Goal: Task Accomplishment & Management: Manage account settings

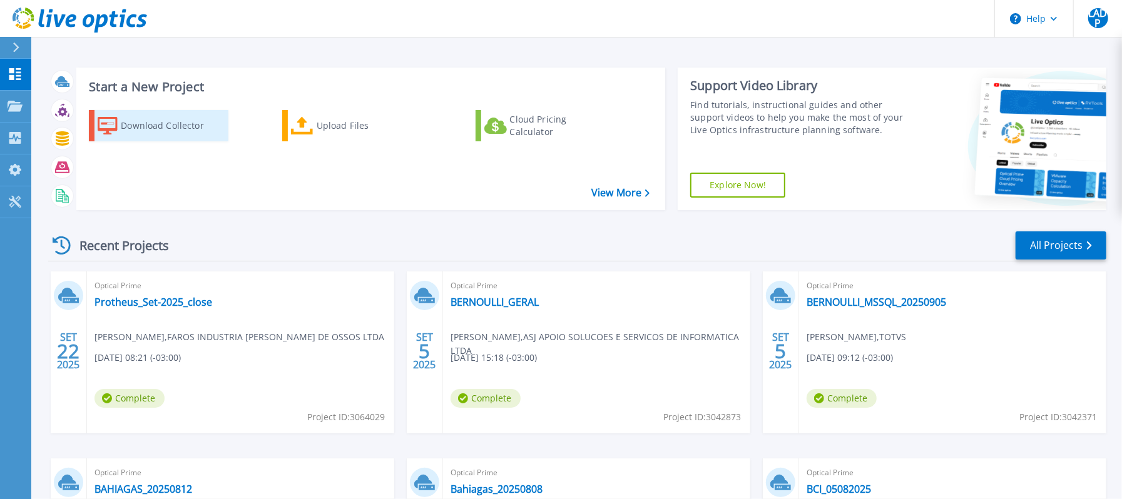
click at [176, 123] on div "Download Collector" at bounding box center [171, 125] width 100 height 25
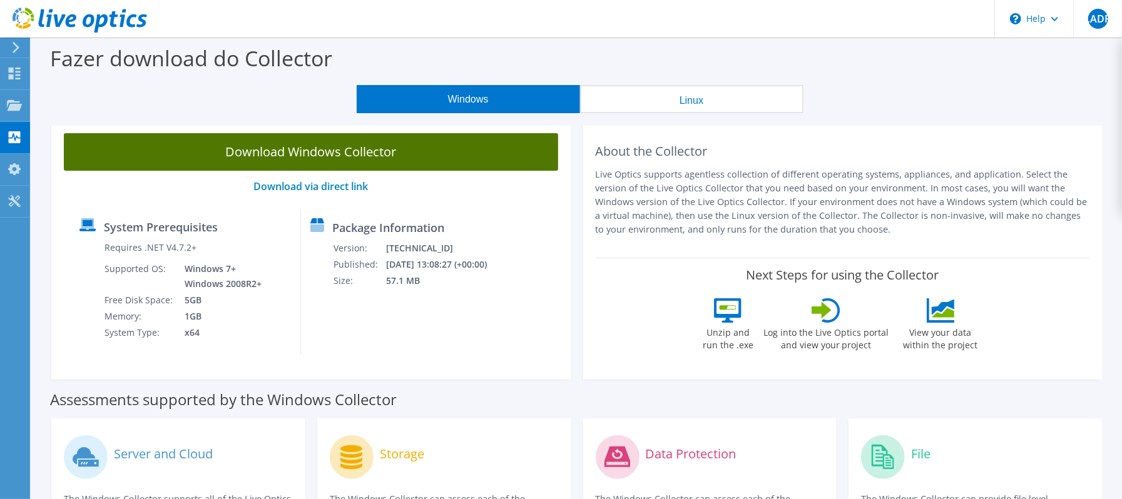
click at [367, 156] on link "Download Windows Collector" at bounding box center [311, 152] width 494 height 38
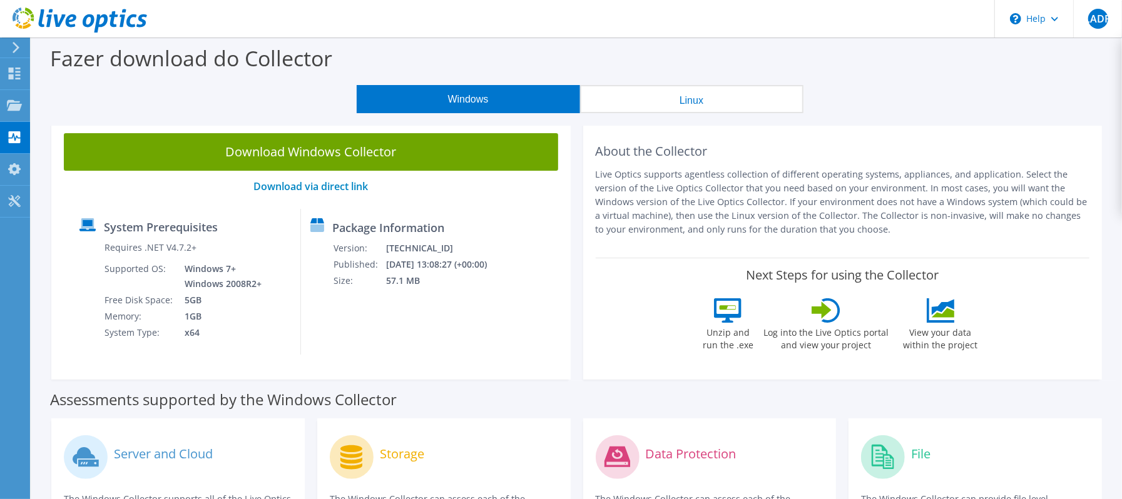
drag, startPoint x: 889, startPoint y: 233, endPoint x: 594, endPoint y: 150, distance: 306.3
click at [596, 150] on div "About the Collector Live Optics supports agentless collection of different oper…" at bounding box center [843, 189] width 494 height 112
click at [911, 190] on p "Live Optics supports agentless collection of different operating systems, appli…" at bounding box center [843, 202] width 494 height 69
drag, startPoint x: 596, startPoint y: 150, endPoint x: 897, endPoint y: 228, distance: 311.0
click at [897, 228] on div "About the Collector Live Optics supports agentless collection of different oper…" at bounding box center [843, 189] width 494 height 112
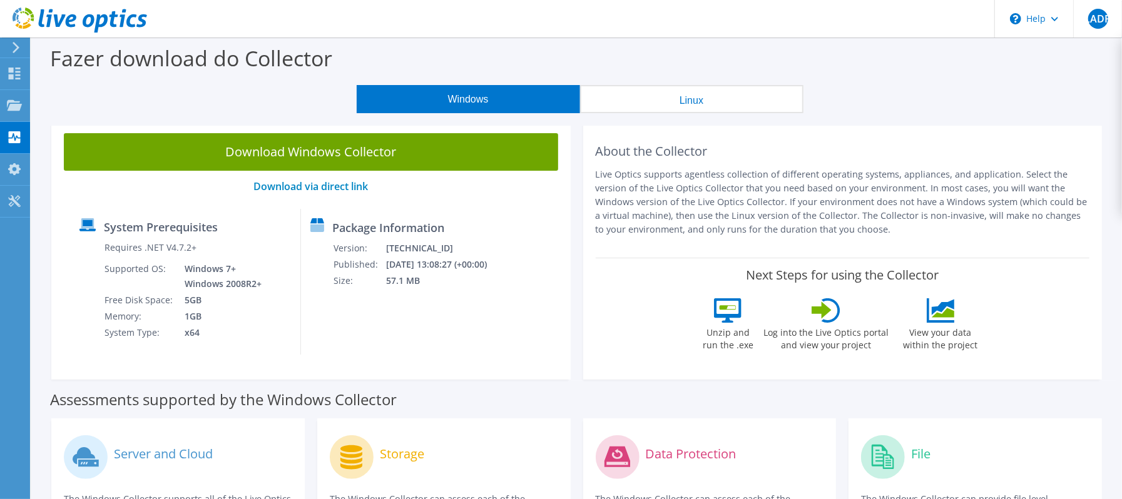
click at [897, 228] on p "Live Optics supports agentless collection of different operating systems, appli…" at bounding box center [843, 202] width 494 height 69
drag, startPoint x: 897, startPoint y: 228, endPoint x: 588, endPoint y: 151, distance: 318.6
click at [588, 151] on div "About the Collector Live Optics supports agentless collection of different oper…" at bounding box center [842, 250] width 519 height 259
click at [647, 163] on div "About the Collector Live Optics supports agentless collection of different oper…" at bounding box center [843, 189] width 494 height 112
drag, startPoint x: 597, startPoint y: 151, endPoint x: 907, endPoint y: 231, distance: 320.4
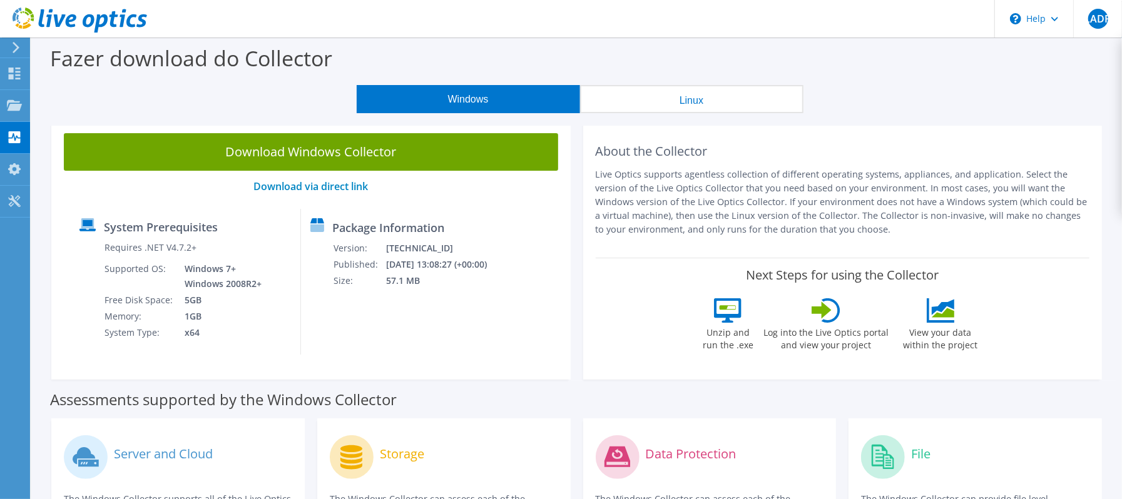
click at [904, 234] on div "About the Collector Live Optics supports agentless collection of different oper…" at bounding box center [843, 189] width 494 height 112
click at [907, 231] on p "Live Optics supports agentless collection of different operating systems, appli…" at bounding box center [843, 202] width 494 height 69
drag, startPoint x: 900, startPoint y: 237, endPoint x: 589, endPoint y: 154, distance: 321.2
click at [589, 154] on div "About the Collector Live Optics supports agentless collection of different oper…" at bounding box center [842, 250] width 519 height 259
click at [808, 233] on p "Live Optics supports agentless collection of different operating systems, appli…" at bounding box center [843, 202] width 494 height 69
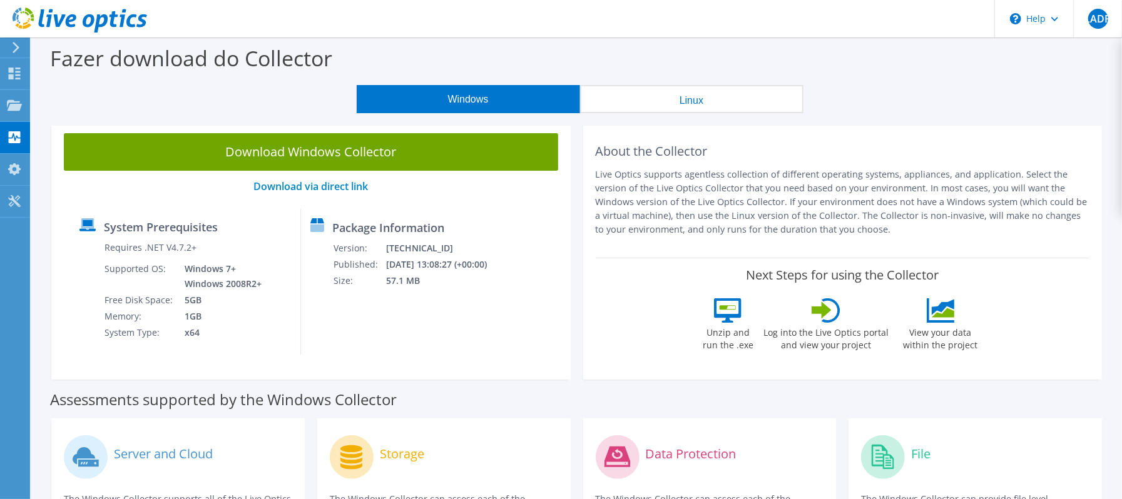
drag, startPoint x: 596, startPoint y: 151, endPoint x: 962, endPoint y: 237, distance: 375.4
click at [962, 237] on div "About the Collector Live Optics supports agentless collection of different oper…" at bounding box center [843, 189] width 494 height 112
drag, startPoint x: 952, startPoint y: 234, endPoint x: 592, endPoint y: 150, distance: 370.1
click at [592, 150] on div "About the Collector Live Optics supports agentless collection of different oper…" at bounding box center [842, 250] width 519 height 259
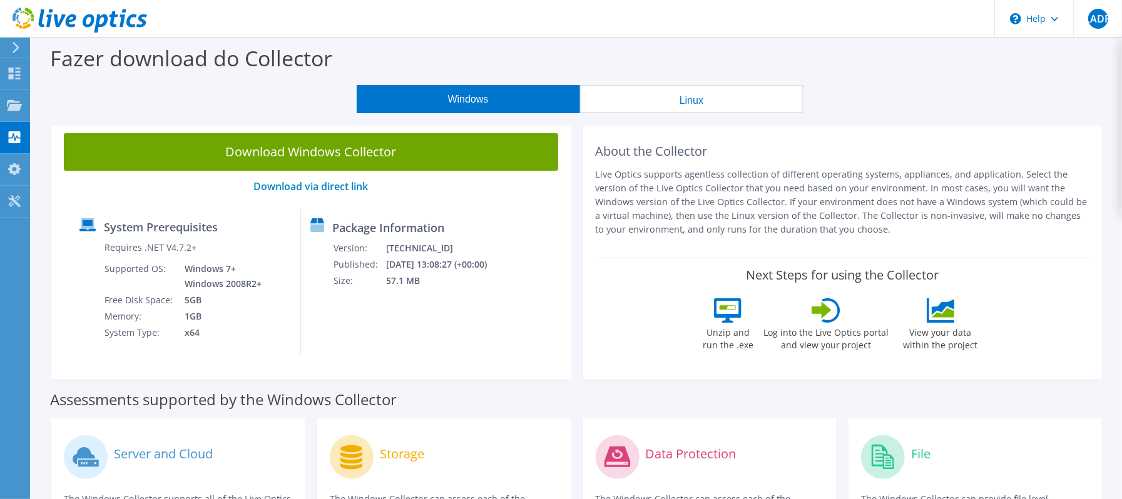
click at [603, 151] on h2 "About the Collector" at bounding box center [843, 151] width 494 height 15
drag, startPoint x: 596, startPoint y: 151, endPoint x: 894, endPoint y: 226, distance: 306.4
click at [894, 226] on div "About the Collector Live Optics supports agentless collection of different oper…" at bounding box center [843, 189] width 494 height 112
click at [911, 229] on p "Live Optics supports agentless collection of different operating systems, appli…" at bounding box center [843, 202] width 494 height 69
drag, startPoint x: 907, startPoint y: 232, endPoint x: 581, endPoint y: 144, distance: 337.6
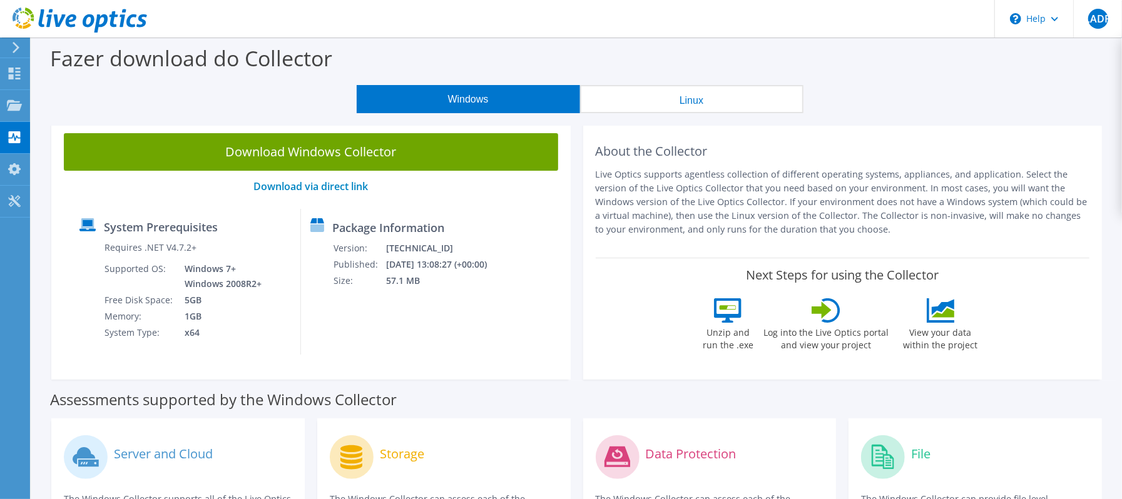
click at [581, 144] on div "About the Collector Live Optics supports agentless collection of different oper…" at bounding box center [843, 250] width 532 height 259
click at [626, 158] on h2 "About the Collector" at bounding box center [843, 151] width 494 height 15
drag, startPoint x: 593, startPoint y: 148, endPoint x: 902, endPoint y: 233, distance: 320.5
click at [896, 233] on div "About the Collector Live Optics supports agentless collection of different oper…" at bounding box center [842, 250] width 519 height 259
click at [902, 233] on p "Live Optics supports agentless collection of different operating systems, appli…" at bounding box center [843, 202] width 494 height 69
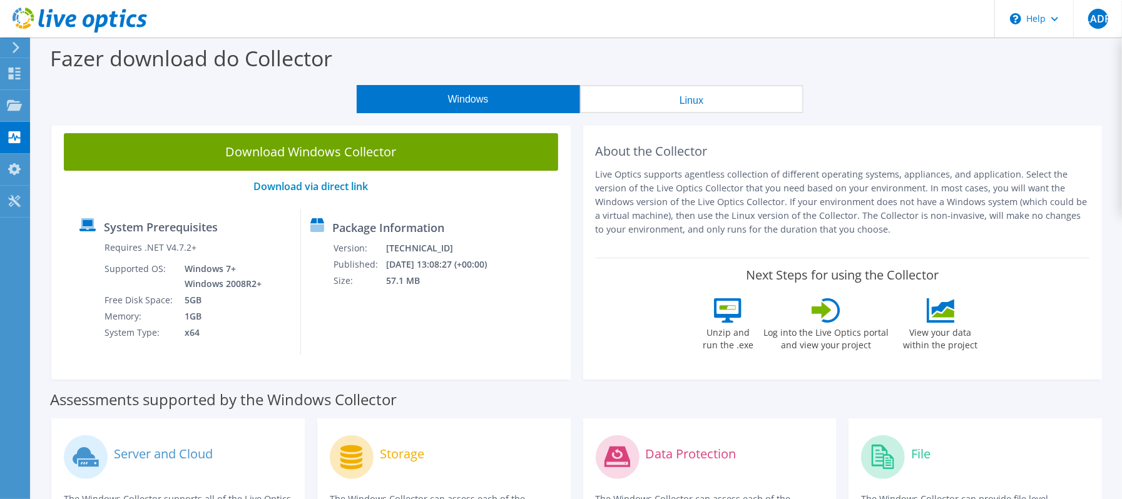
drag, startPoint x: 891, startPoint y: 232, endPoint x: 592, endPoint y: 151, distance: 309.8
click at [592, 151] on div "About the Collector Live Optics supports agentless collection of different oper…" at bounding box center [842, 250] width 519 height 259
drag, startPoint x: 589, startPoint y: 153, endPoint x: 927, endPoint y: 236, distance: 347.4
click at [926, 236] on div "About the Collector Live Optics supports agentless collection of different oper…" at bounding box center [842, 250] width 519 height 259
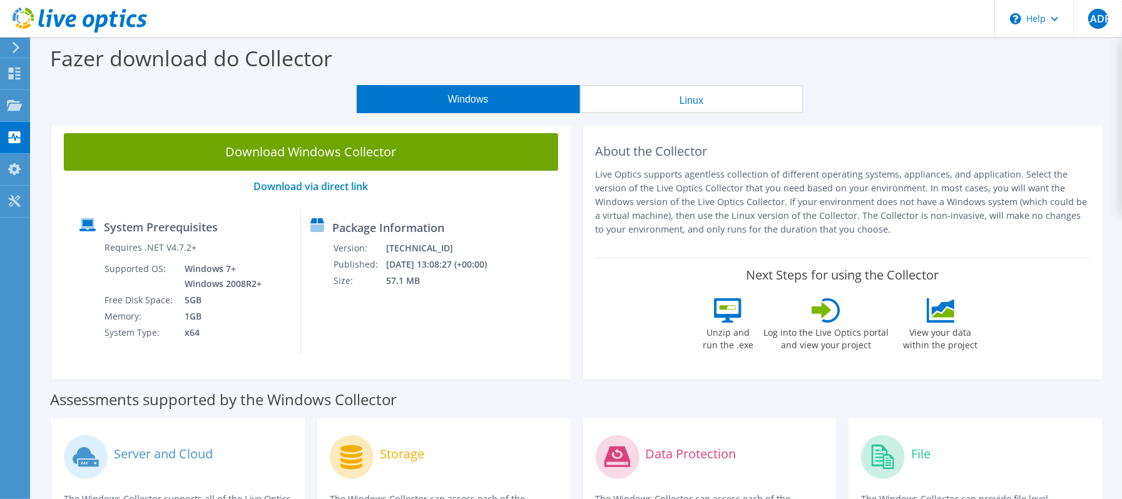
click at [927, 236] on p "Live Optics supports agentless collection of different operating systems, appli…" at bounding box center [843, 202] width 494 height 69
click at [156, 48] on label "Fazer download do Collector" at bounding box center [191, 58] width 282 height 29
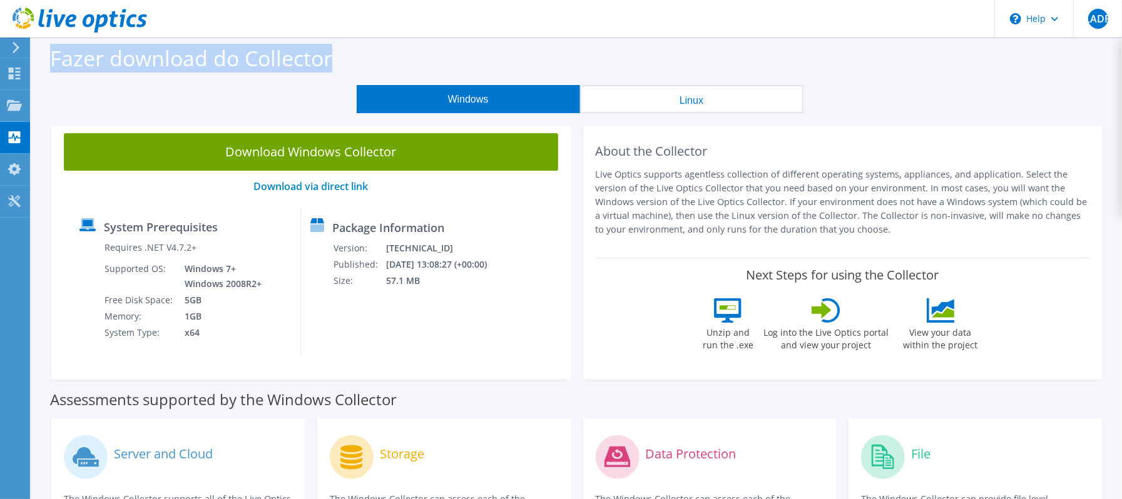
click at [156, 48] on label "Fazer download do Collector" at bounding box center [191, 58] width 282 height 29
click at [185, 56] on label "Fazer download do Collector" at bounding box center [191, 58] width 282 height 29
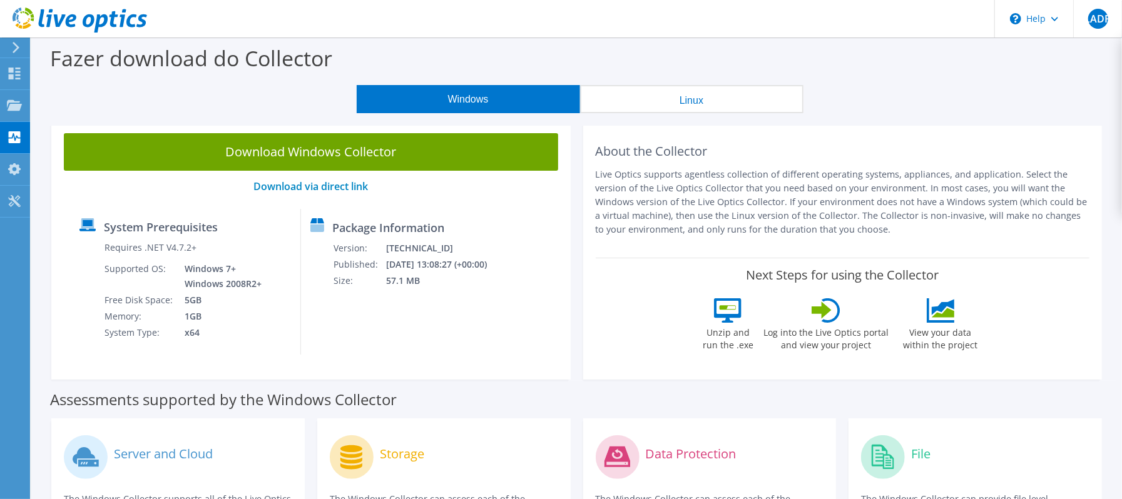
click at [211, 59] on label "Fazer download do Collector" at bounding box center [191, 58] width 282 height 29
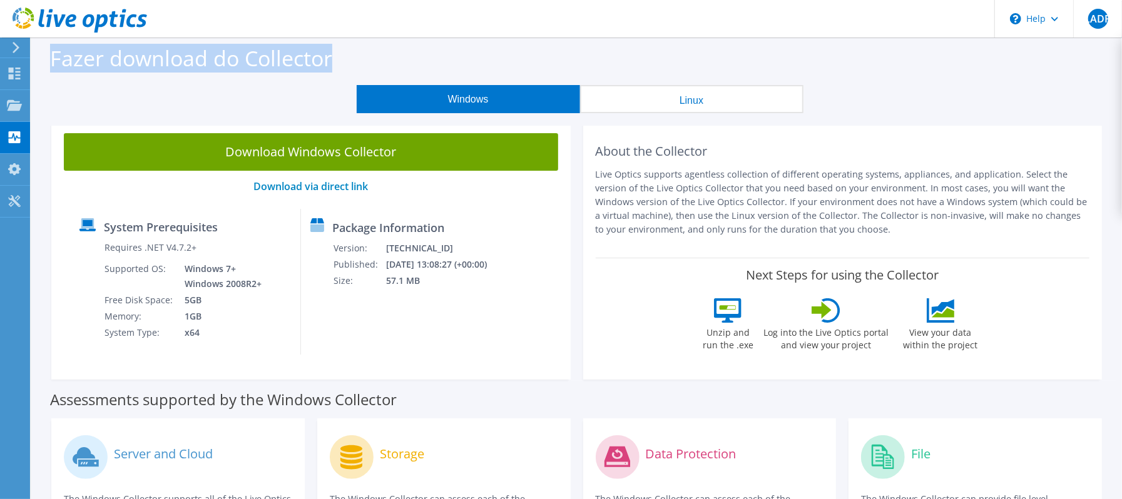
click at [211, 59] on label "Fazer download do Collector" at bounding box center [191, 58] width 282 height 29
click at [314, 58] on label "Fazer download do Collector" at bounding box center [191, 58] width 282 height 29
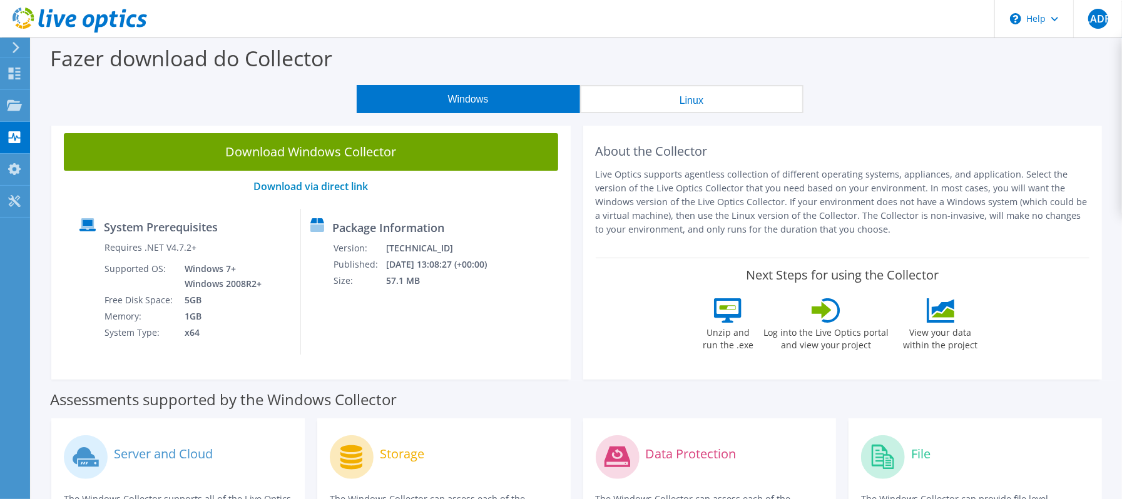
click at [201, 59] on label "Fazer download do Collector" at bounding box center [191, 58] width 282 height 29
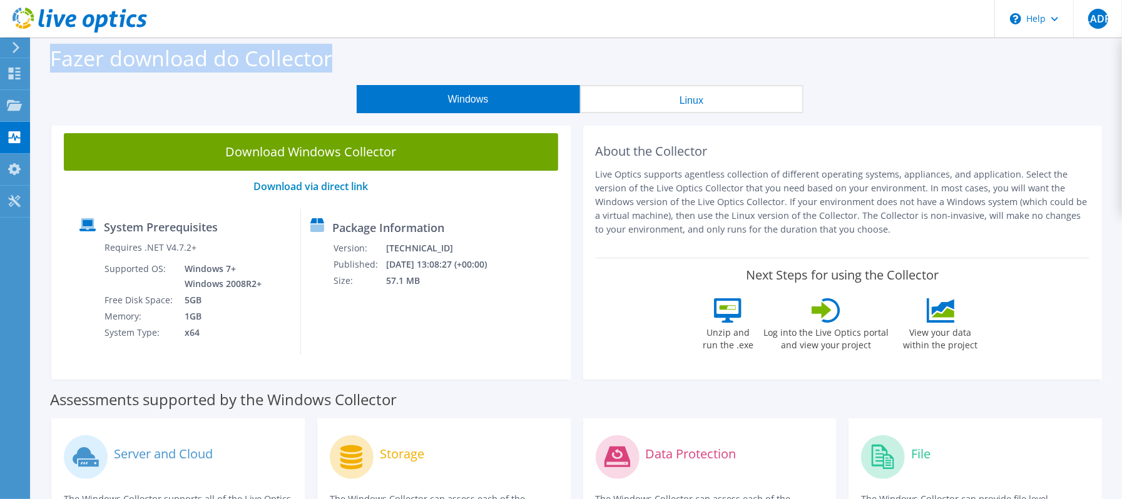
click at [201, 59] on label "Fazer download do Collector" at bounding box center [191, 58] width 282 height 29
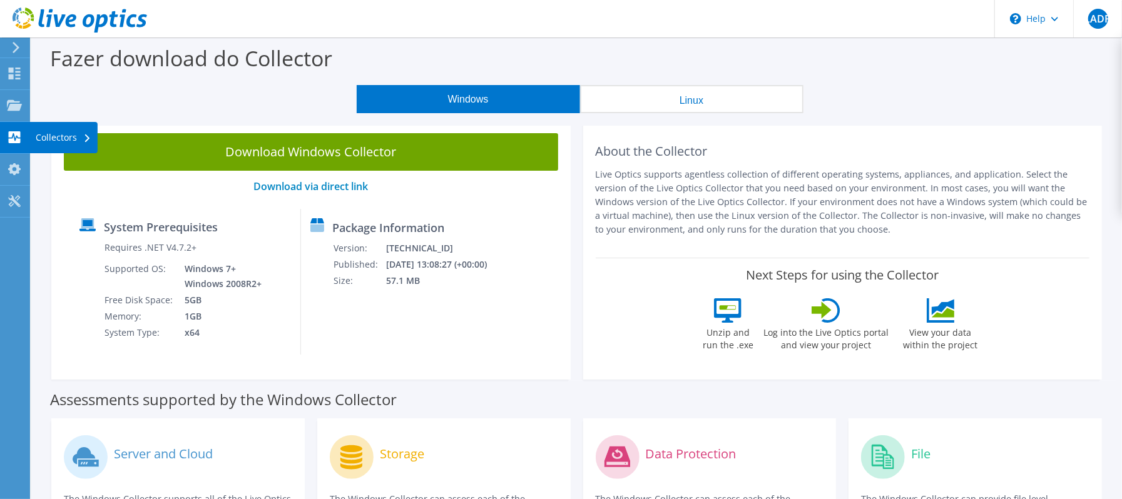
click at [71, 138] on div "Collectors" at bounding box center [63, 137] width 68 height 31
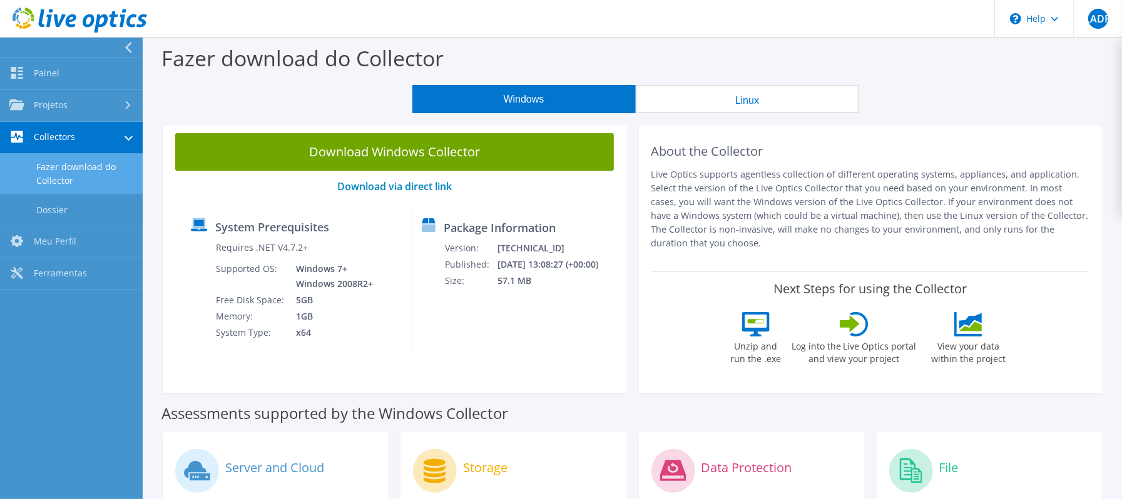
click at [278, 46] on label "Fazer download do Collector" at bounding box center [302, 58] width 282 height 29
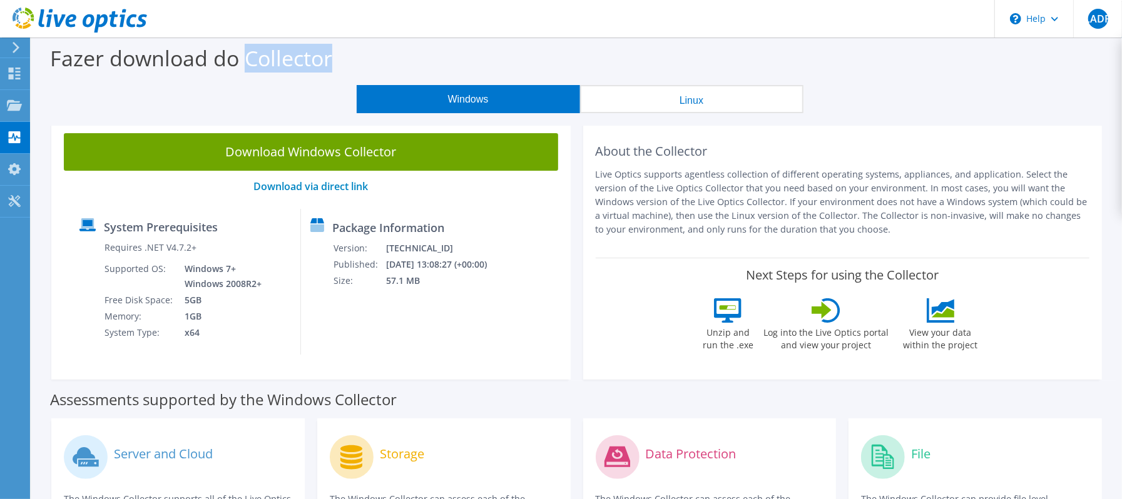
click at [278, 46] on label "Fazer download do Collector" at bounding box center [191, 58] width 282 height 29
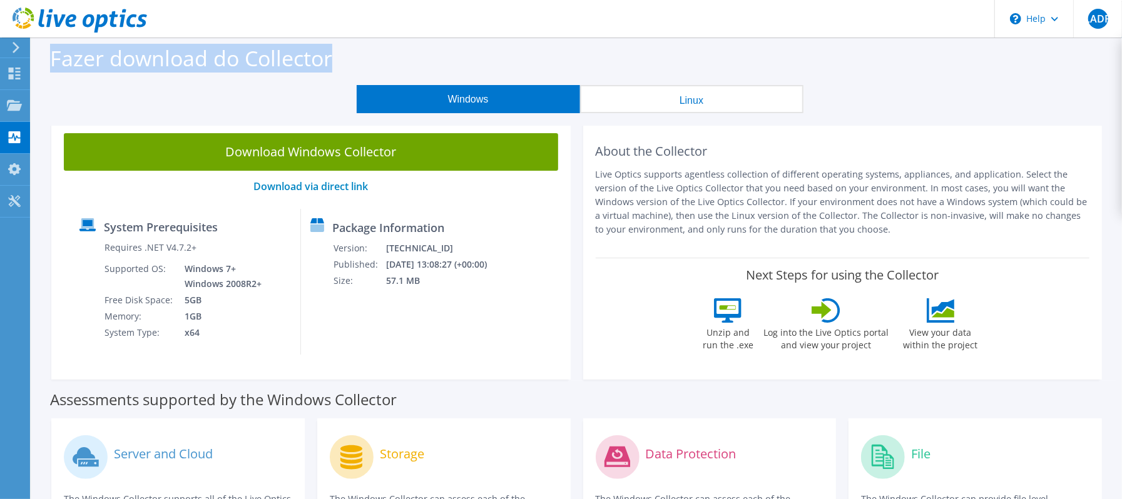
click at [278, 46] on label "Fazer download do Collector" at bounding box center [191, 58] width 282 height 29
drag, startPoint x: 612, startPoint y: 159, endPoint x: 914, endPoint y: 228, distance: 309.5
click at [914, 227] on div "About the Collector Live Optics supports agentless collection of different oper…" at bounding box center [843, 189] width 494 height 112
click at [914, 228] on p "Live Optics supports agentless collection of different operating systems, appli…" at bounding box center [843, 202] width 494 height 69
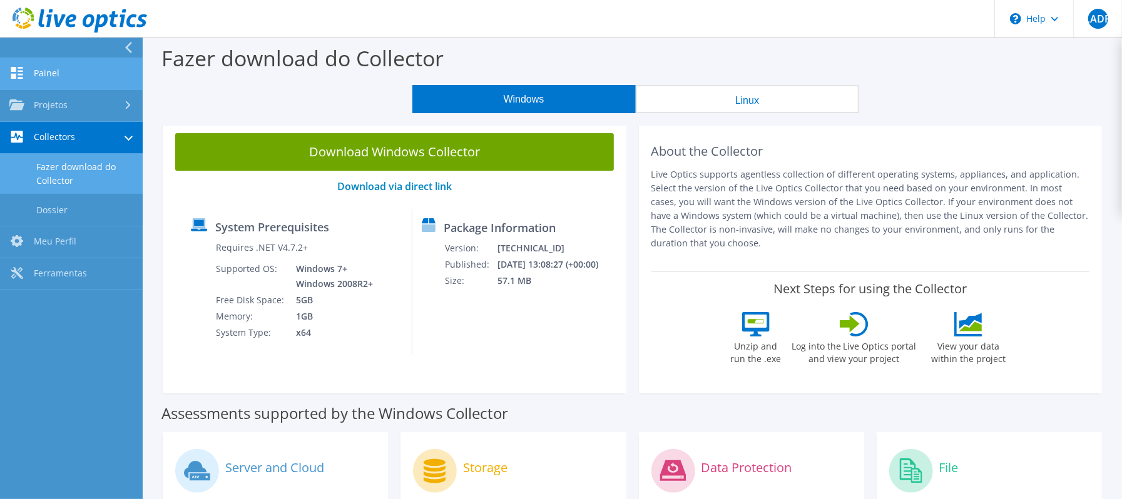
click at [63, 70] on link "Painel" at bounding box center [71, 74] width 143 height 32
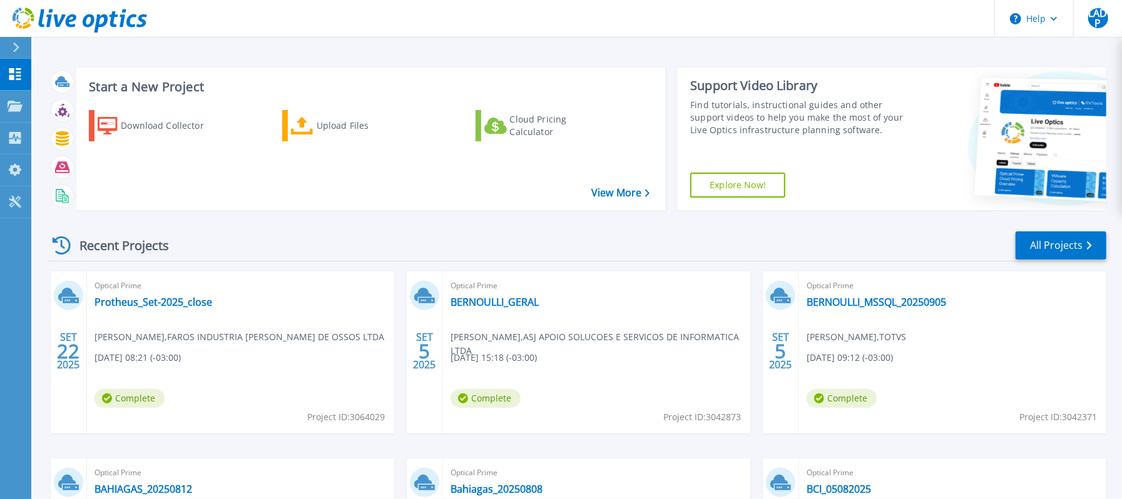
click at [96, 29] on icon at bounding box center [101, 23] width 14 height 18
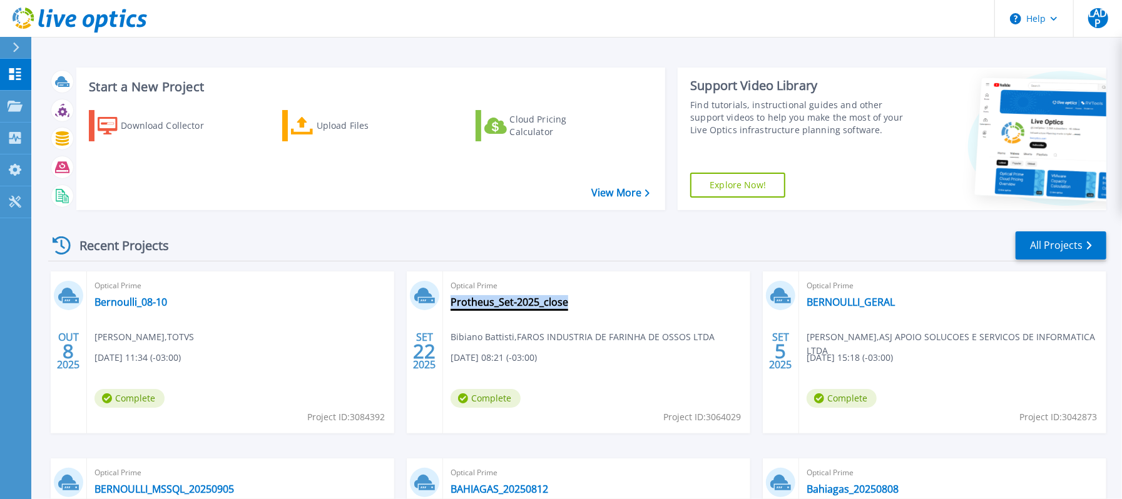
drag, startPoint x: 618, startPoint y: 316, endPoint x: 564, endPoint y: 308, distance: 55.0
click at [564, 308] on div "Optical Prime Protheus_Set-2025_close Bibiano Battisti , FAROS INDUSTRIA DE FAR…" at bounding box center [596, 353] width 307 height 162
click at [136, 294] on div "Optical Prime Bernoulli_08-10 Lucas Adreani de Piza , TOTVS 10/08/2025, 11:34 (…" at bounding box center [240, 353] width 307 height 162
click at [135, 308] on link "Bernoulli_08-10" at bounding box center [130, 302] width 73 height 13
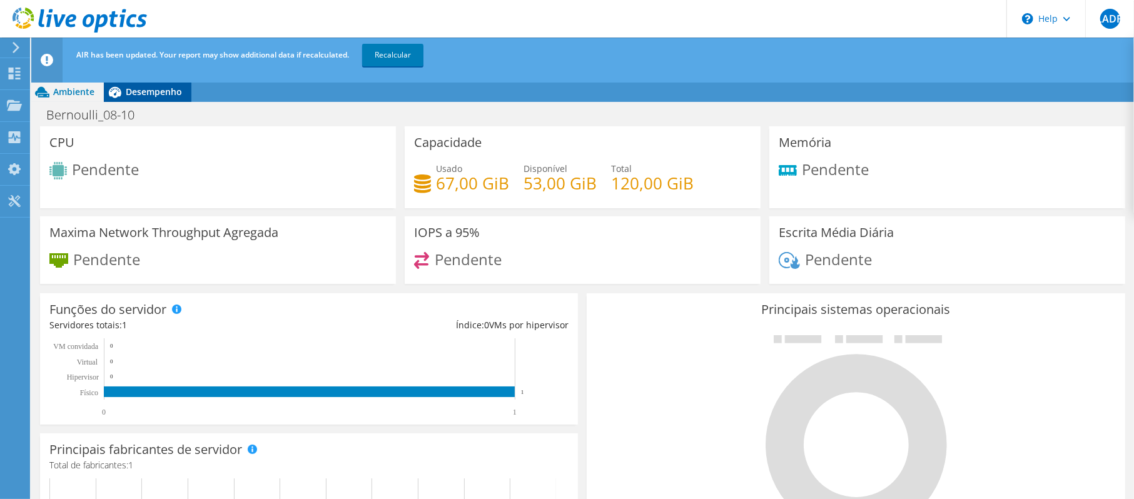
click at [143, 99] on div "Desempenho" at bounding box center [148, 92] width 88 height 20
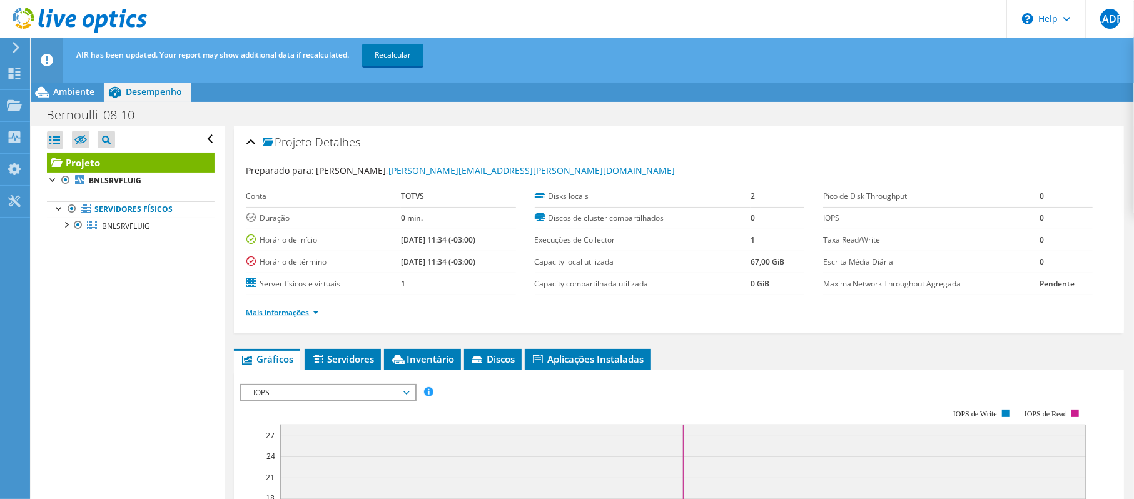
click at [294, 311] on link "Mais informações" at bounding box center [283, 312] width 73 height 11
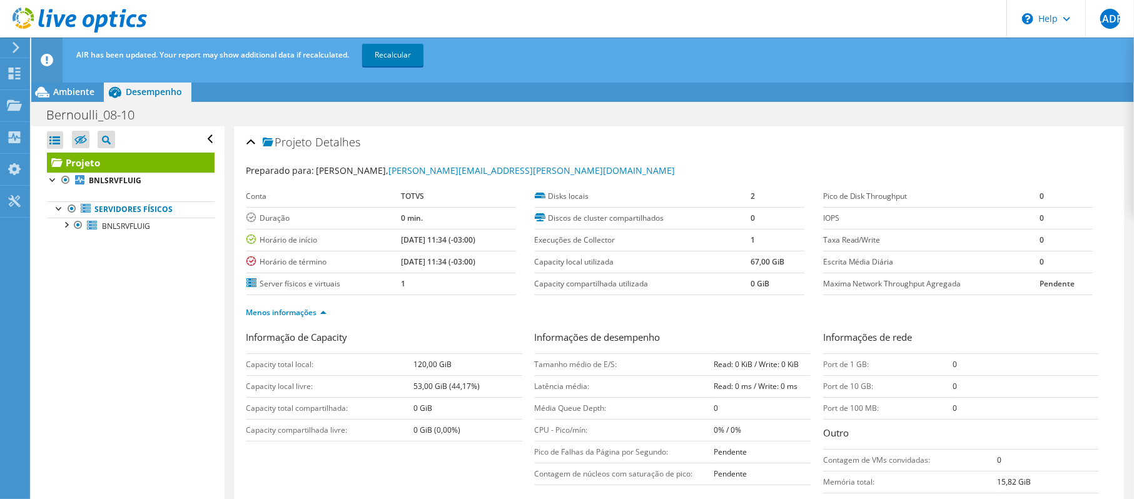
click at [110, 236] on ul "Servidores físicos BNLSRVFLUIG 0 C: 1 D:" at bounding box center [131, 218] width 168 height 58
click at [110, 232] on span "BNLSRVFLUIG" at bounding box center [126, 226] width 48 height 11
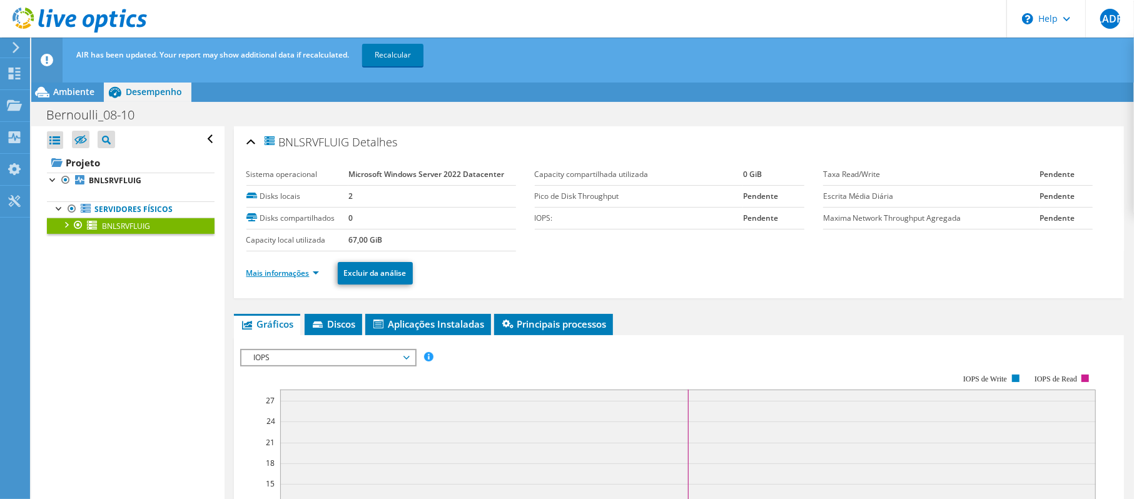
click at [272, 278] on link "Mais informações" at bounding box center [283, 273] width 73 height 11
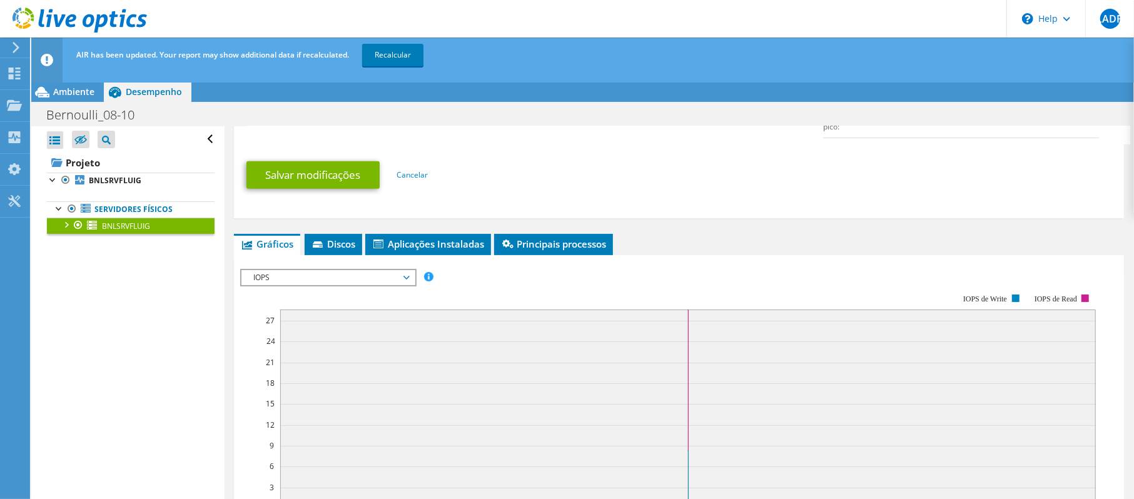
scroll to position [667, 0]
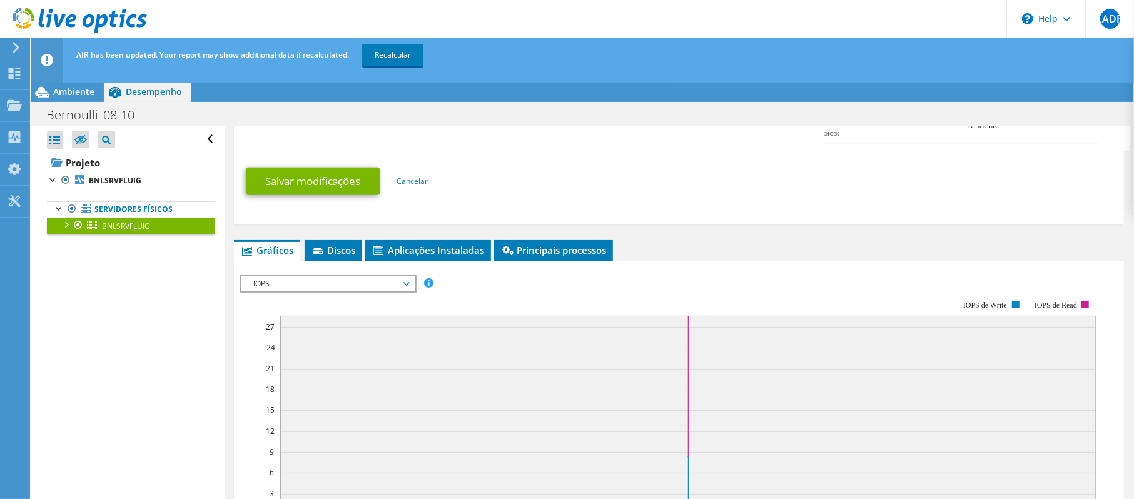
click at [327, 288] on span "IOPS" at bounding box center [328, 284] width 161 height 15
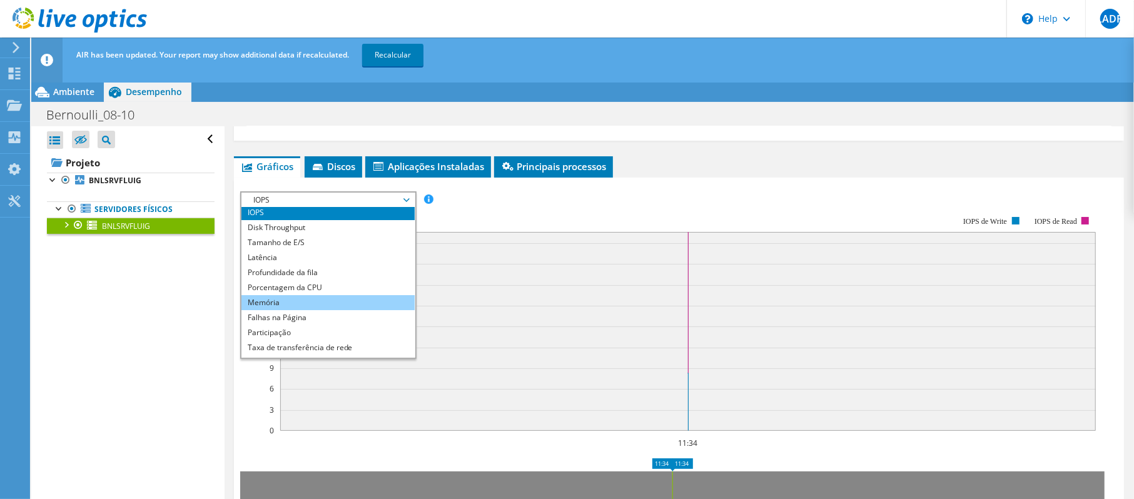
scroll to position [0, 0]
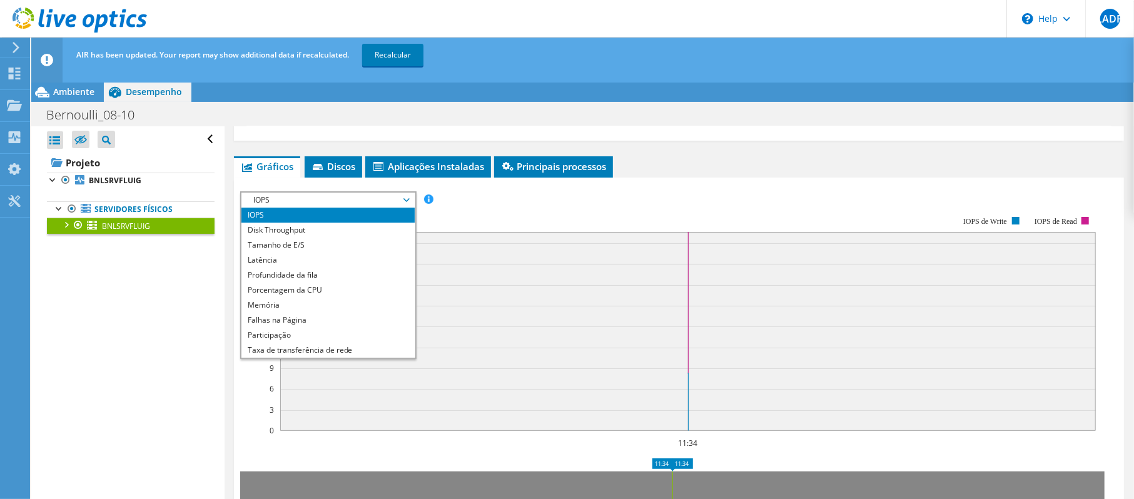
click at [552, 213] on rect at bounding box center [668, 324] width 856 height 250
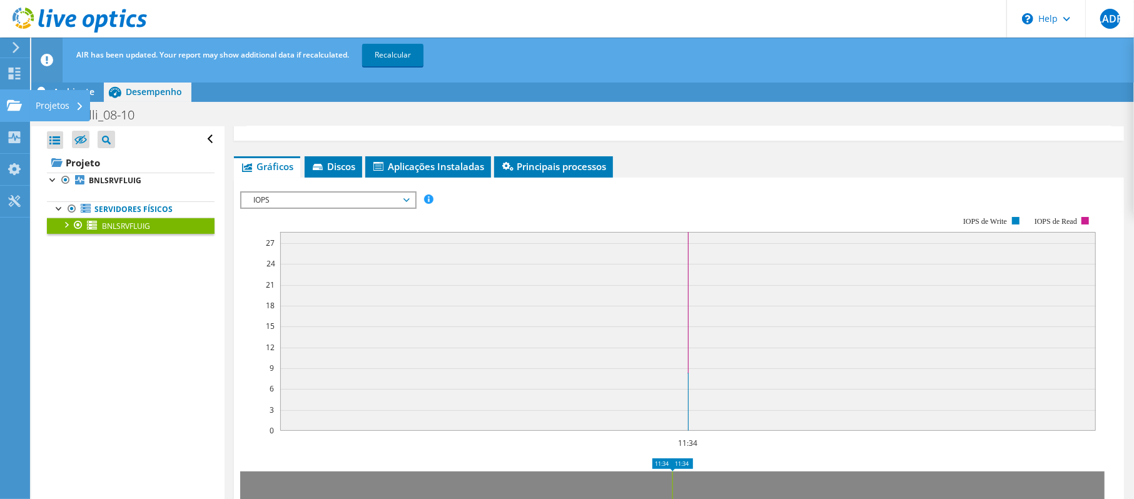
click at [48, 99] on div "Projetos" at bounding box center [59, 105] width 61 height 31
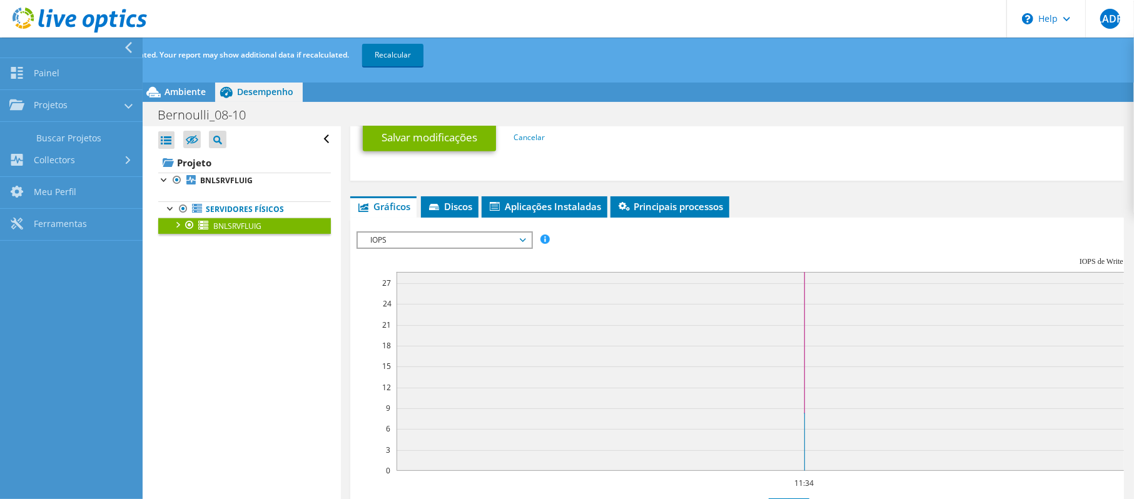
scroll to position [776, 0]
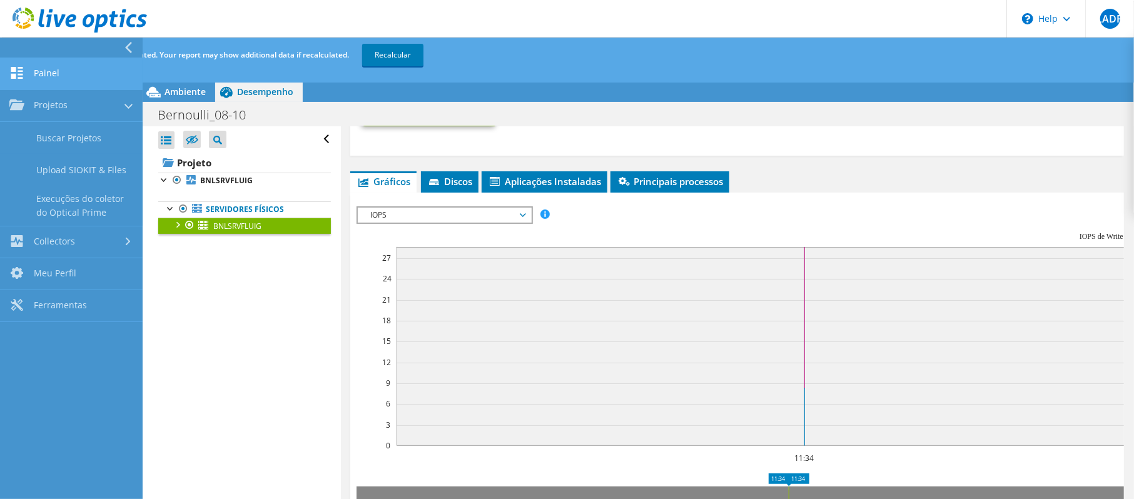
click at [60, 73] on link "Painel" at bounding box center [71, 74] width 143 height 32
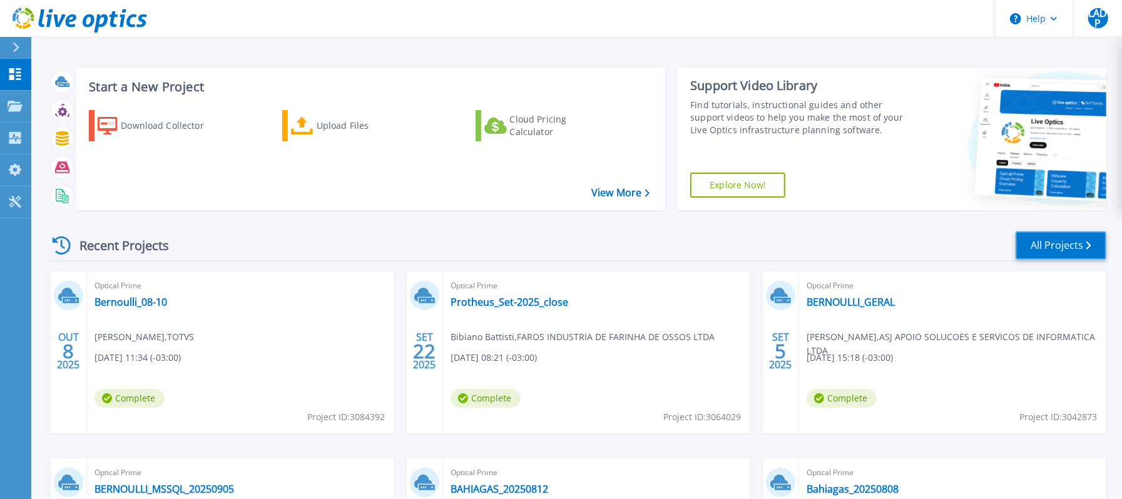
click at [1078, 245] on link "All Projects" at bounding box center [1061, 246] width 91 height 28
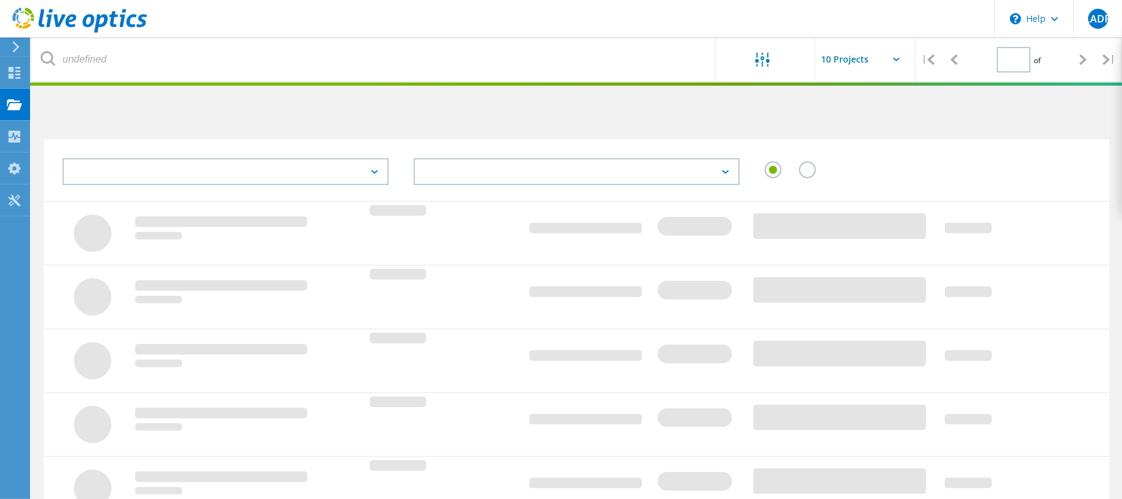
type input "1"
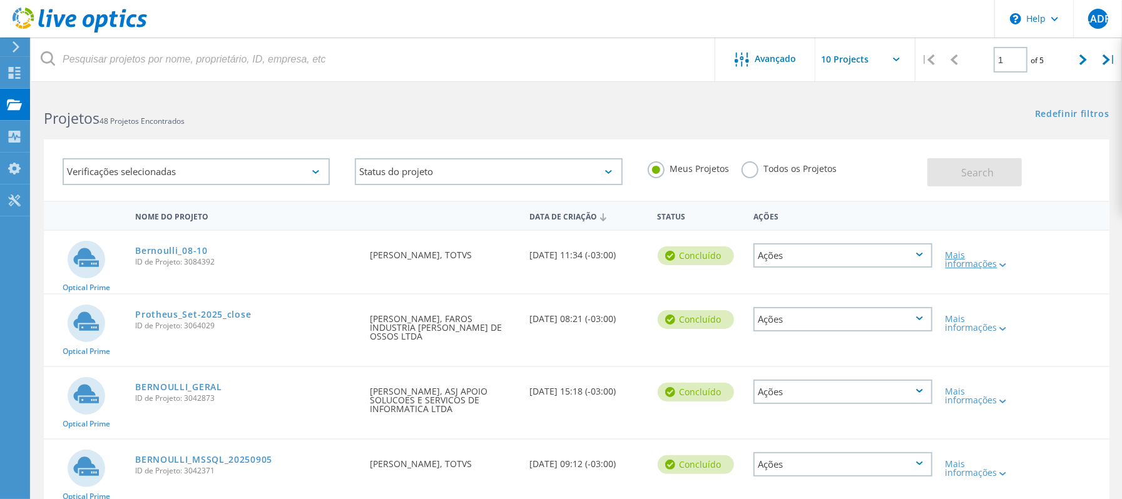
click at [999, 263] on icon at bounding box center [1002, 265] width 7 height 4
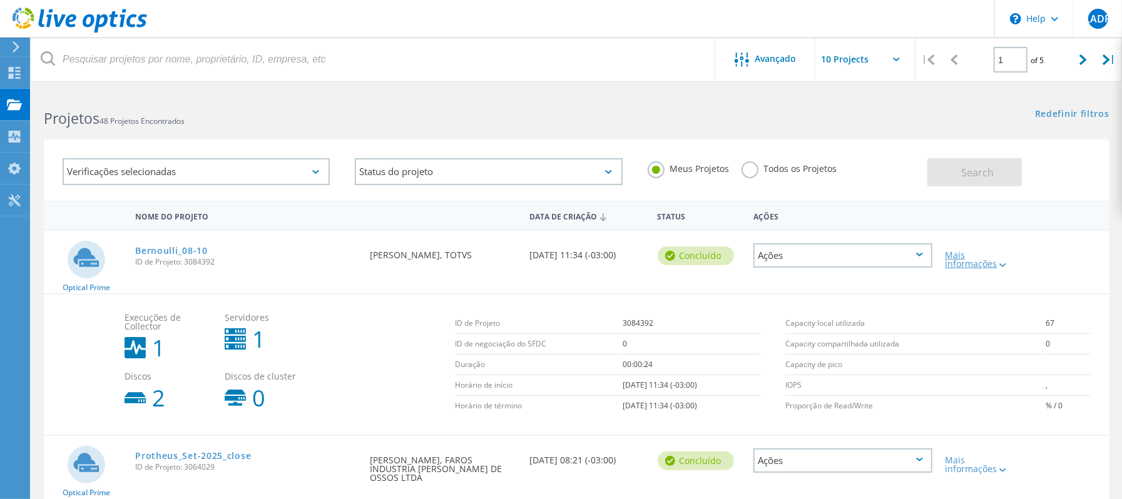
click at [999, 263] on icon at bounding box center [1002, 265] width 7 height 4
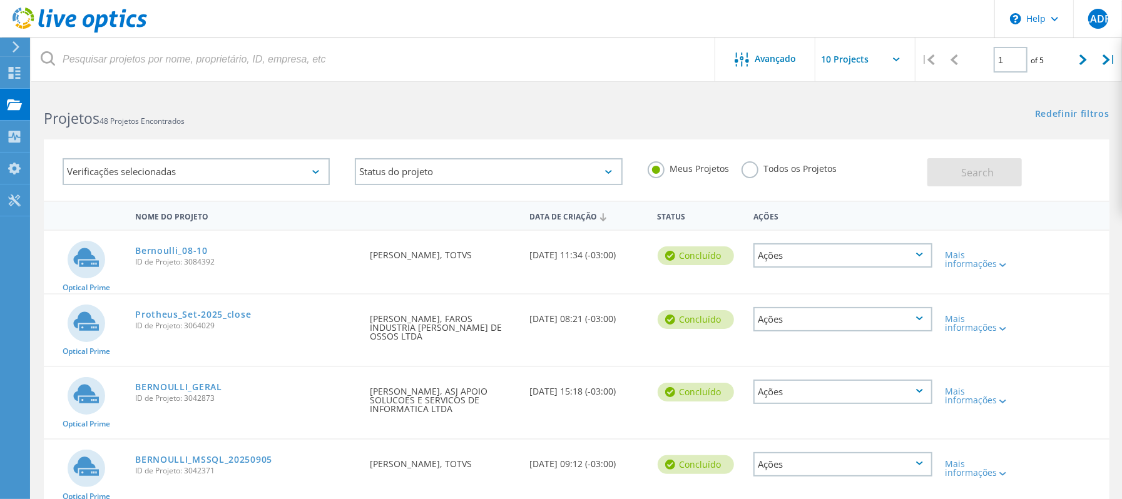
click at [916, 254] on icon at bounding box center [919, 255] width 7 height 4
click at [804, 287] on div "Apagar" at bounding box center [843, 284] width 177 height 19
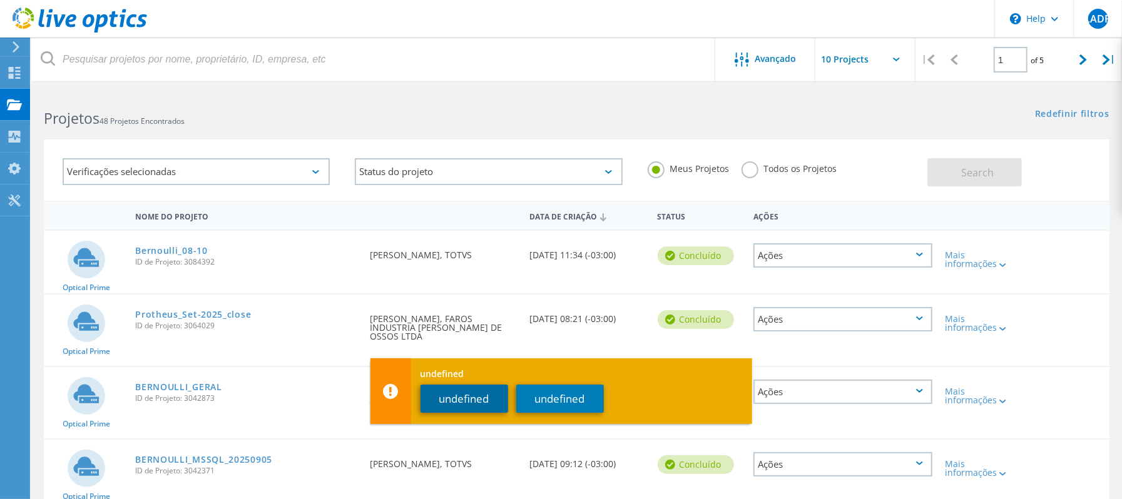
click at [487, 390] on button "undefined" at bounding box center [465, 399] width 88 height 28
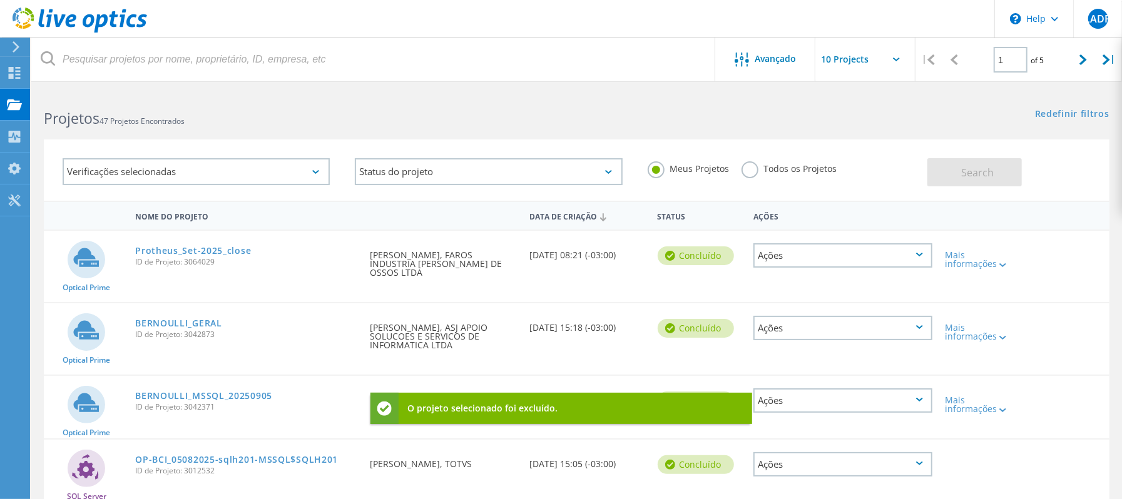
click at [574, 121] on div "Projetos 47 Projetos Encontrados" at bounding box center [303, 107] width 545 height 33
